Goal: Information Seeking & Learning: Learn about a topic

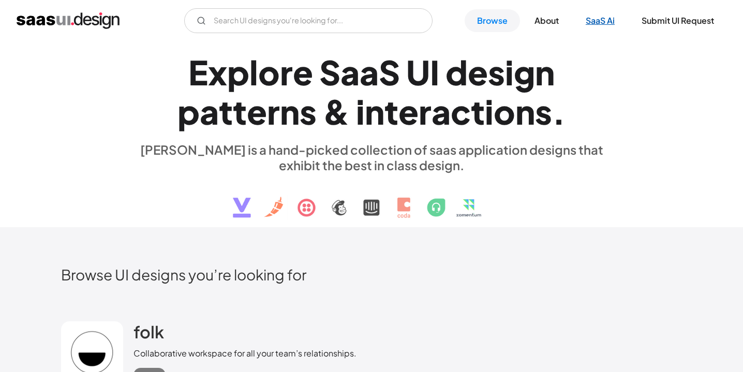
click at [594, 20] on link "SaaS Ai" at bounding box center [600, 20] width 54 height 23
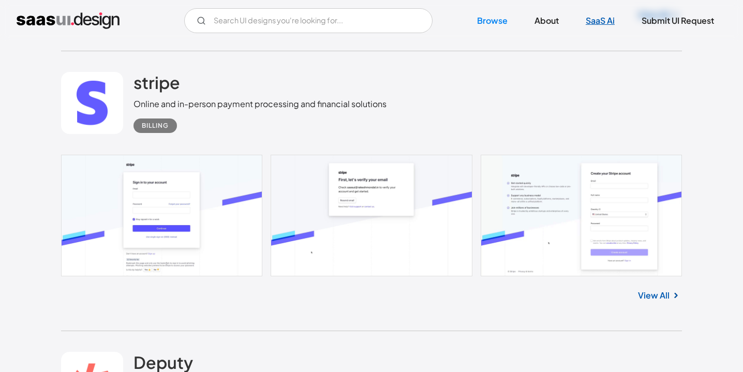
scroll to position [4066, 0]
click at [149, 87] on h2 "stripe" at bounding box center [157, 82] width 47 height 21
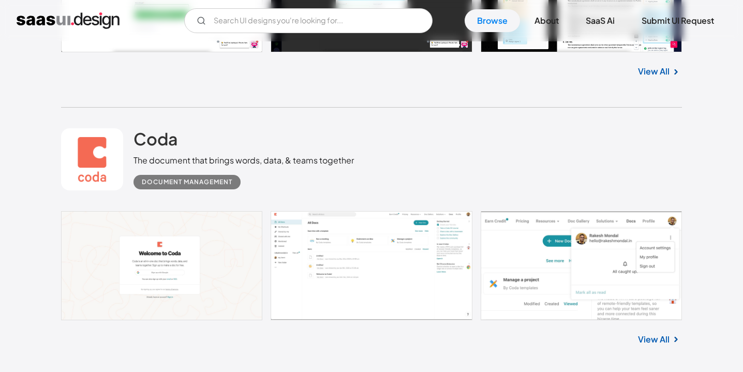
scroll to position [8970, 0]
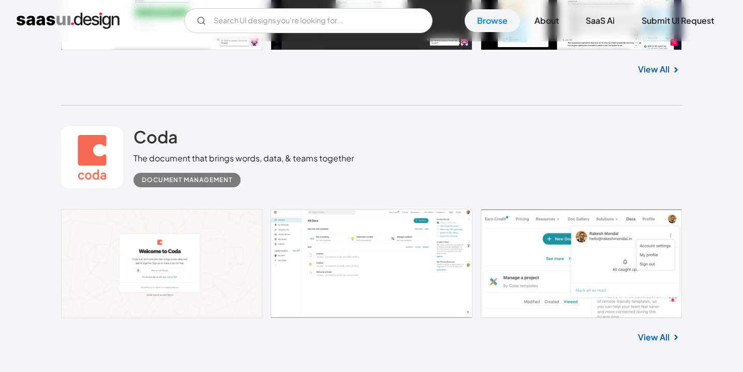
drag, startPoint x: 0, startPoint y: 0, endPoint x: 212, endPoint y: 97, distance: 232.9
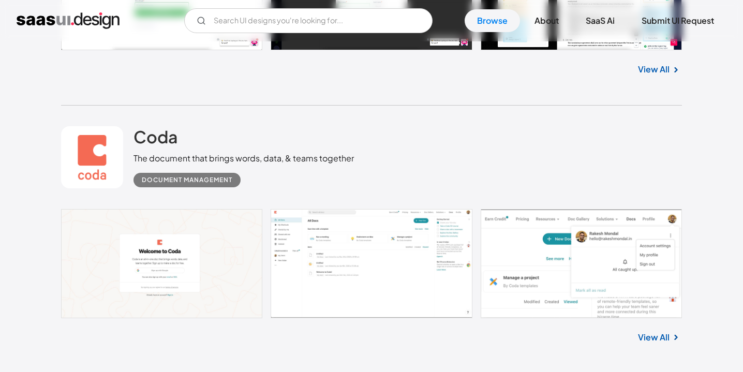
drag, startPoint x: 212, startPoint y: 98, endPoint x: 224, endPoint y: 97, distance: 11.4
copy div "ESG"
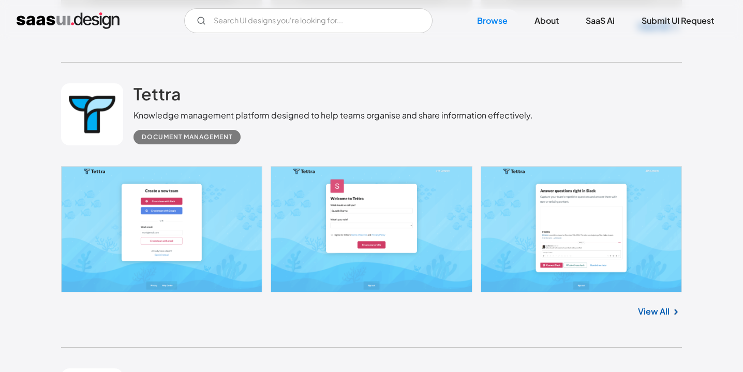
scroll to position [11719, 0]
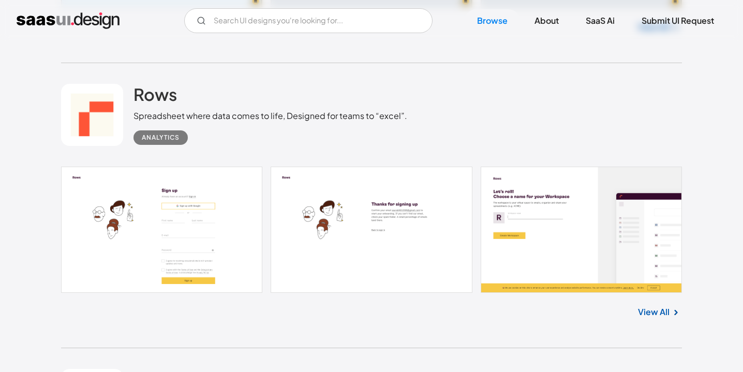
scroll to position [15533, 0]
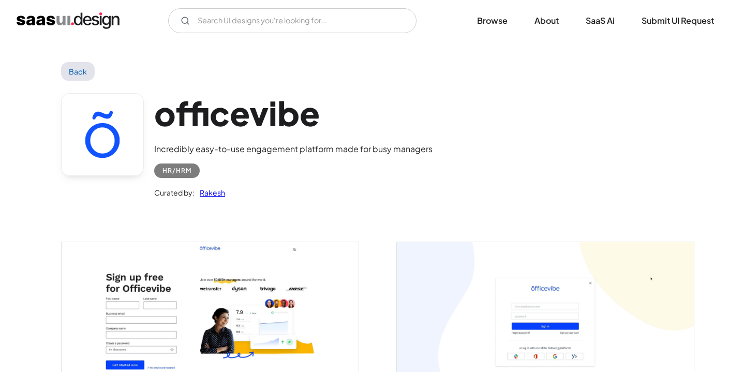
scroll to position [100, 0]
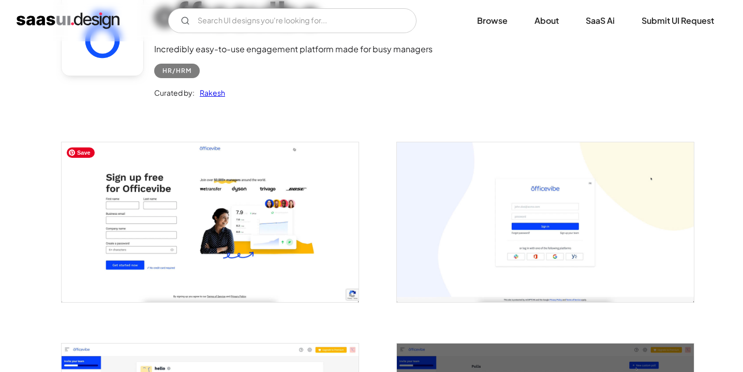
click at [219, 96] on link "Rakesh" at bounding box center [210, 92] width 31 height 12
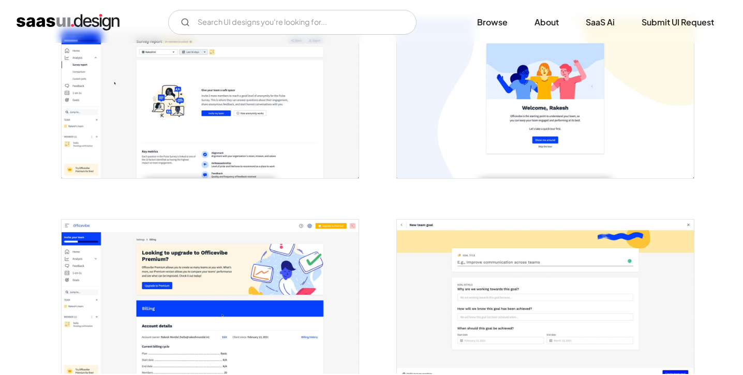
scroll to position [2039, 0]
